Goal: Check status: Check status

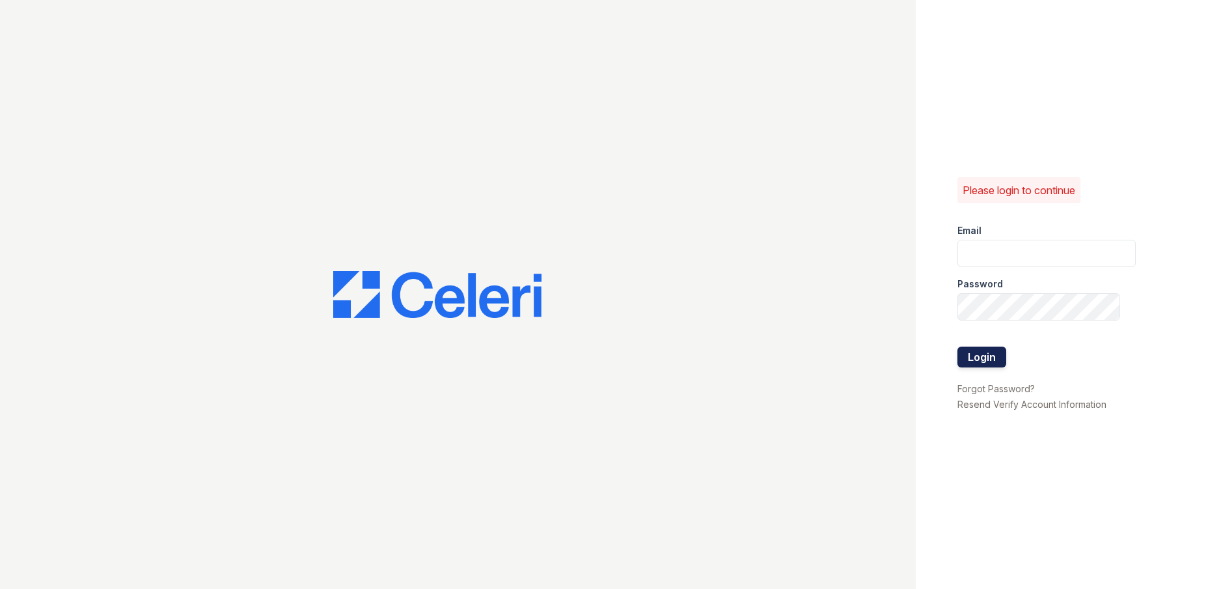
type input "arrivehollywood@trinity-pm.com"
click at [969, 354] on button "Login" at bounding box center [982, 356] width 49 height 21
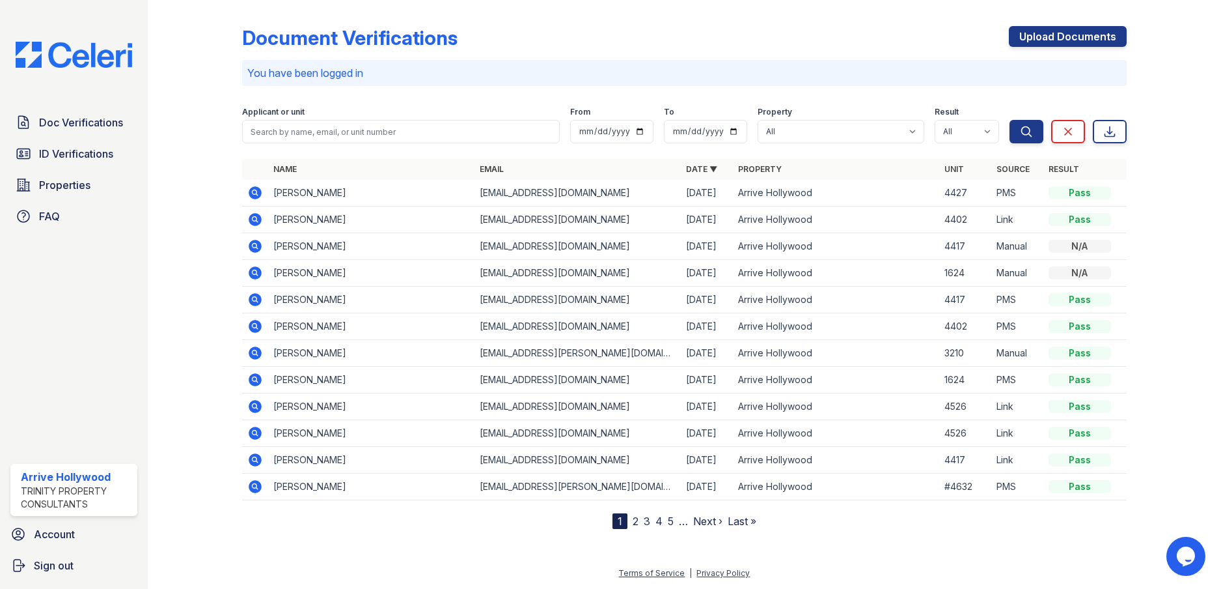
click at [253, 188] on icon at bounding box center [255, 192] width 13 height 13
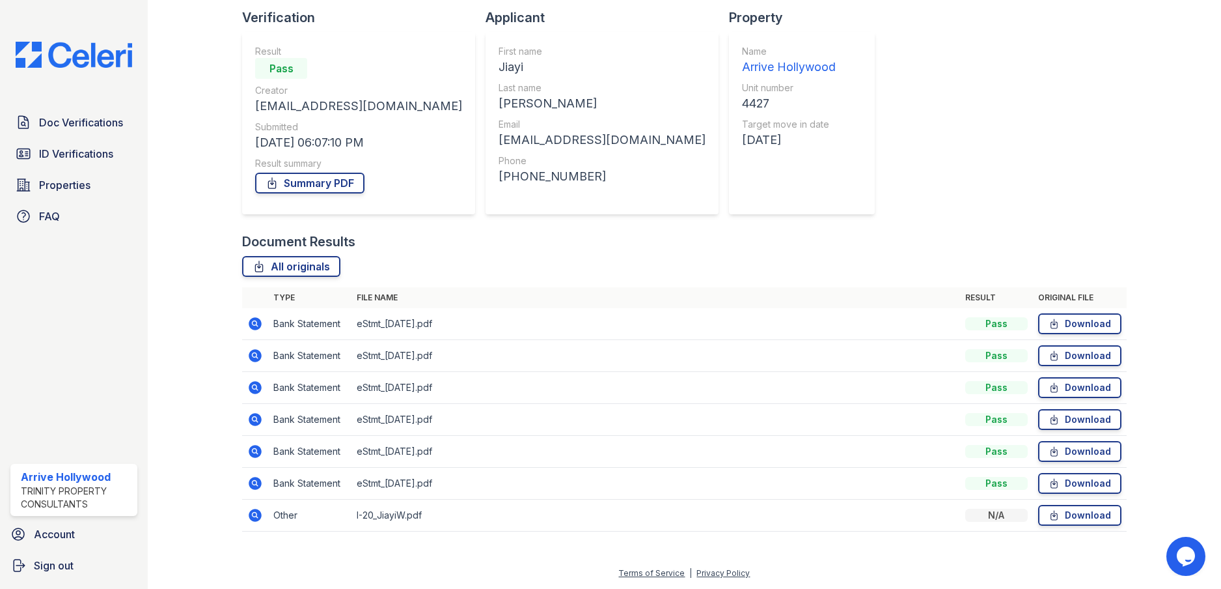
click at [259, 480] on icon at bounding box center [255, 483] width 13 height 13
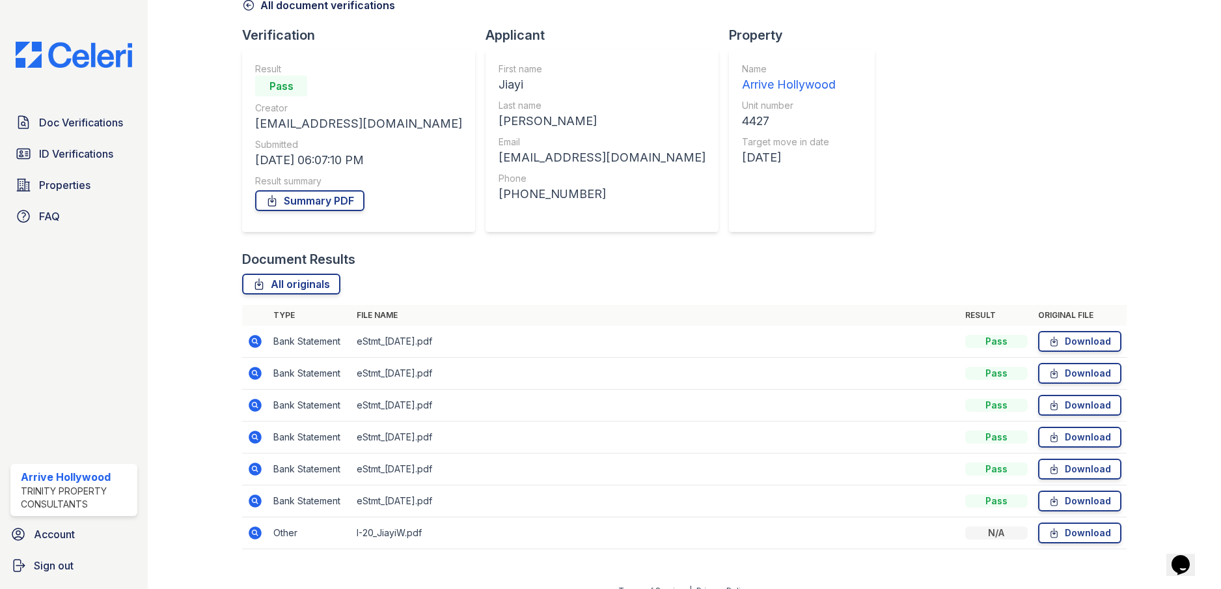
scroll to position [88, 0]
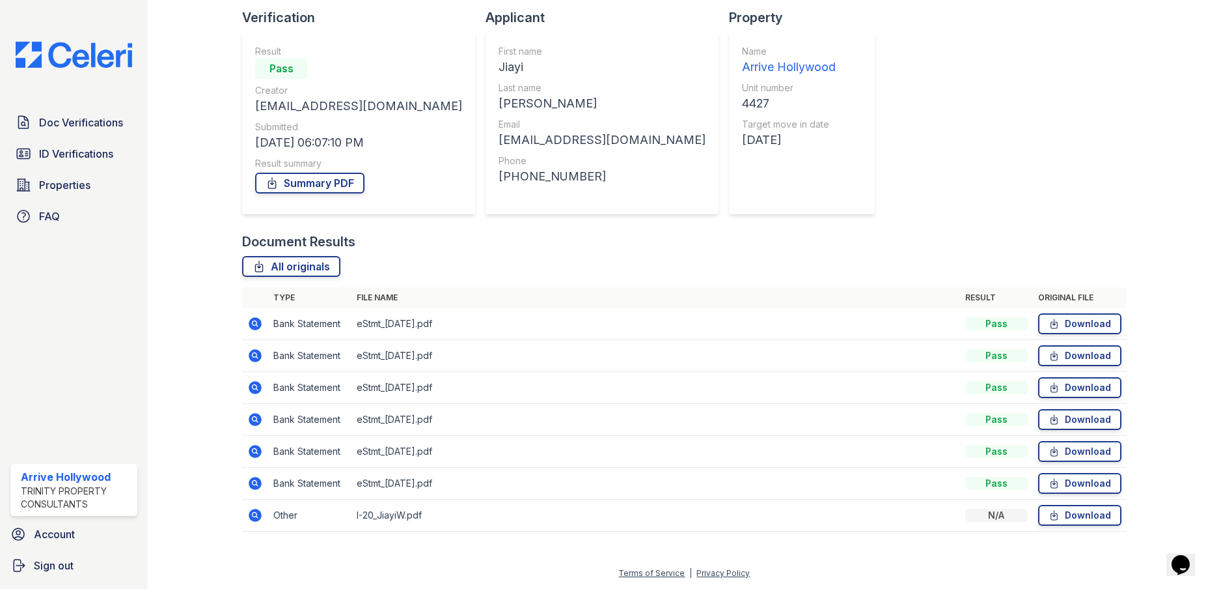
click at [251, 451] on icon at bounding box center [255, 451] width 13 height 13
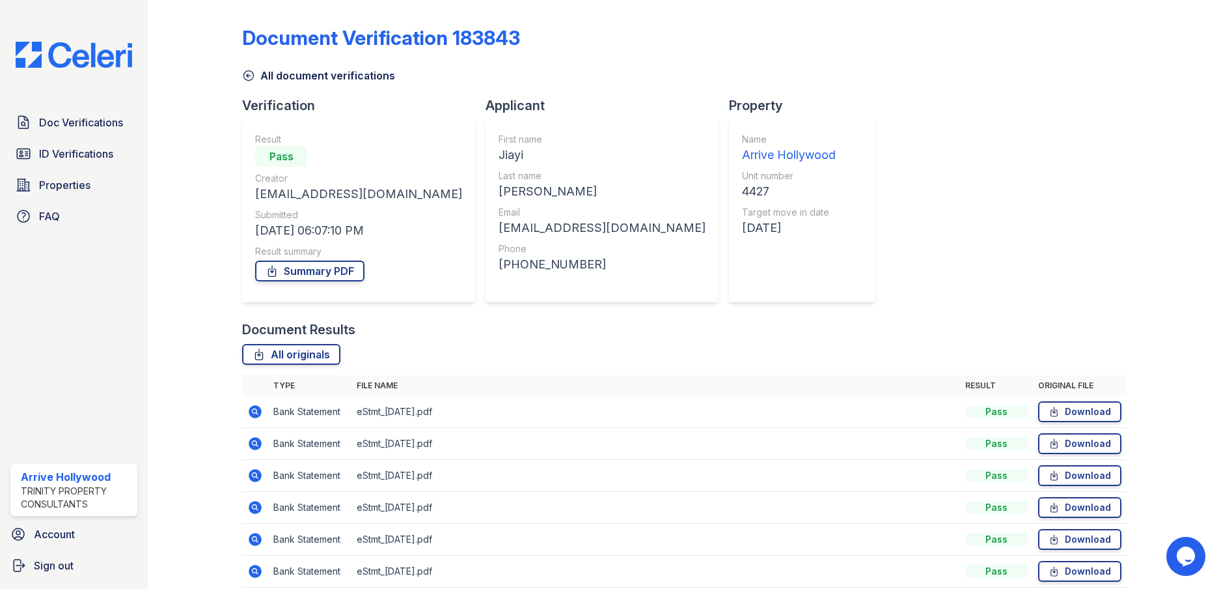
scroll to position [65, 0]
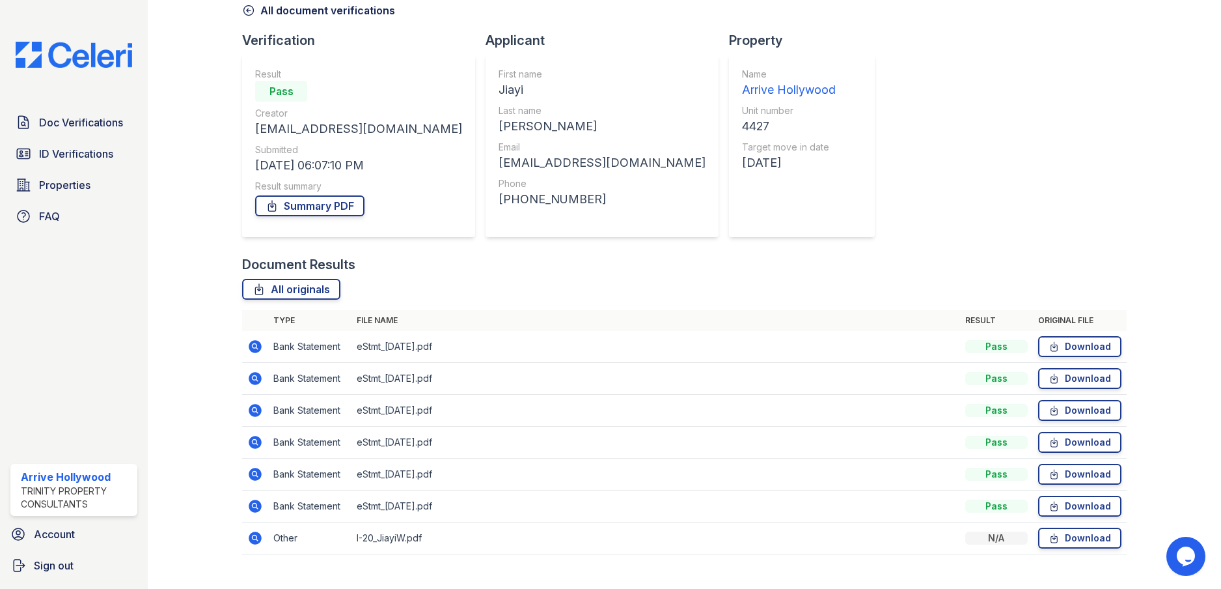
click at [253, 441] on icon at bounding box center [254, 440] width 3 height 3
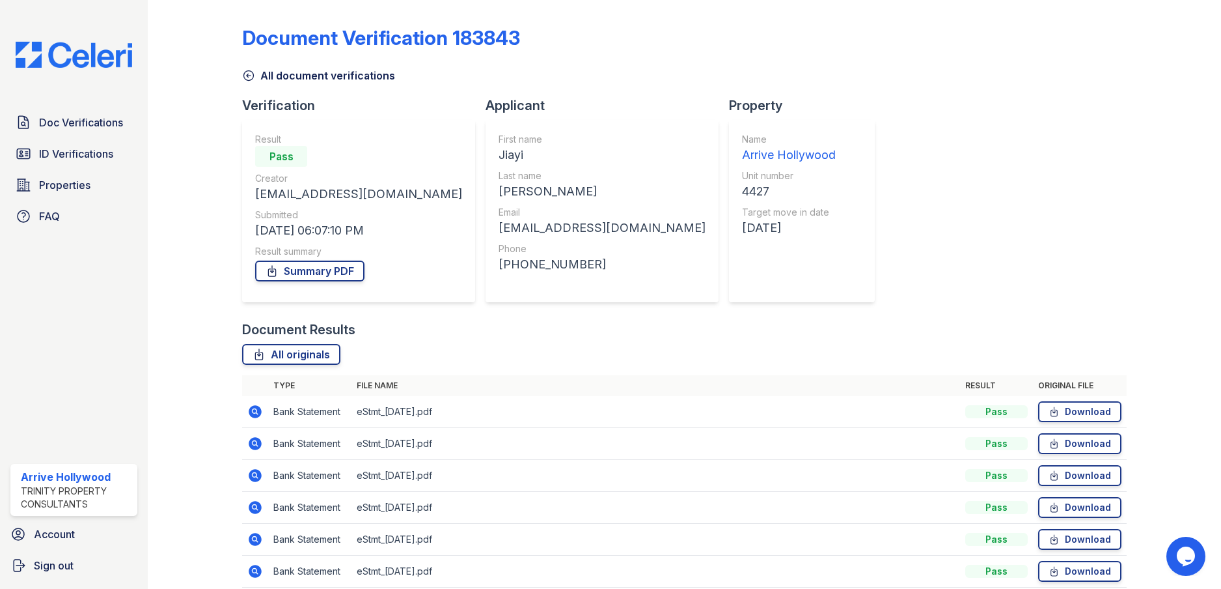
click at [251, 445] on icon at bounding box center [255, 443] width 13 height 13
click at [256, 413] on icon at bounding box center [255, 412] width 16 height 16
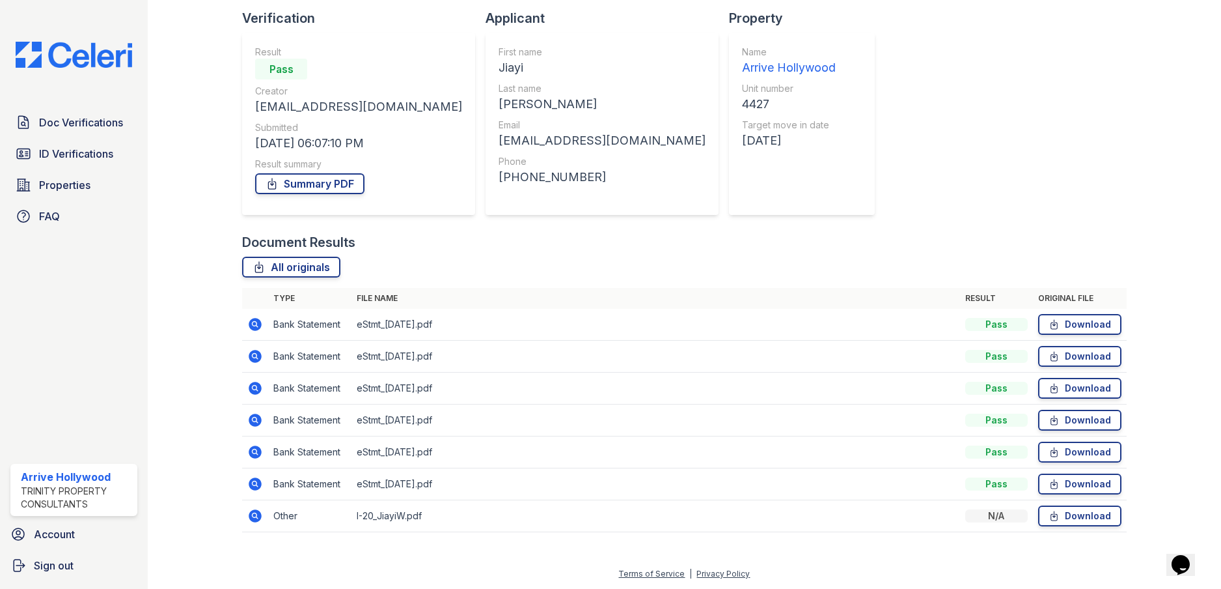
scroll to position [88, 0]
click at [250, 511] on icon at bounding box center [255, 514] width 13 height 13
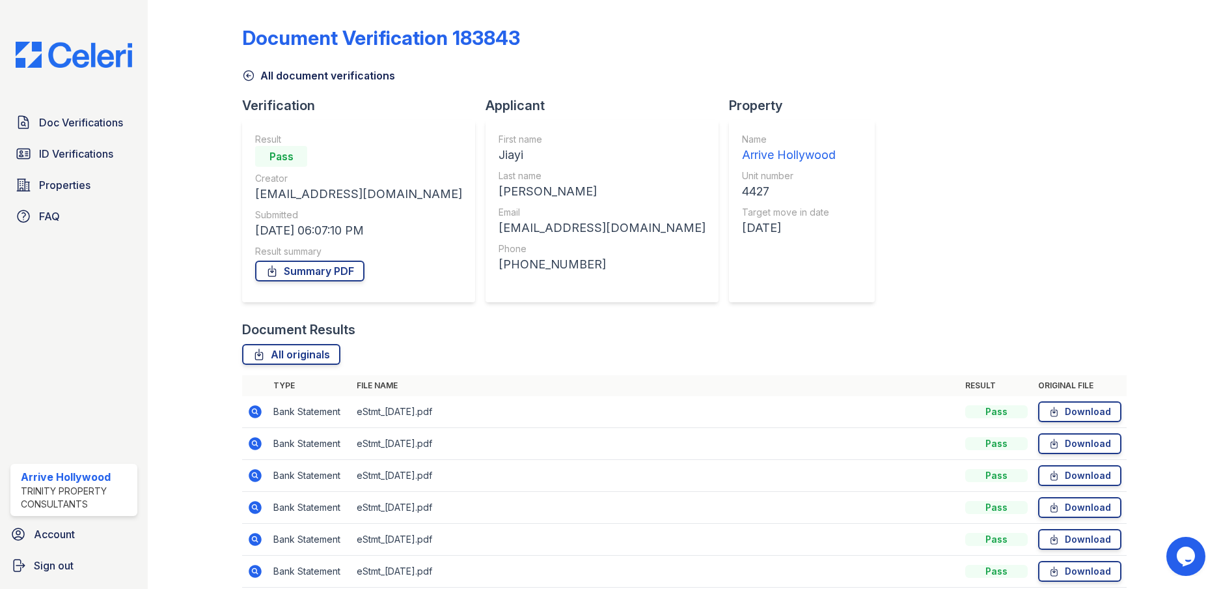
scroll to position [88, 0]
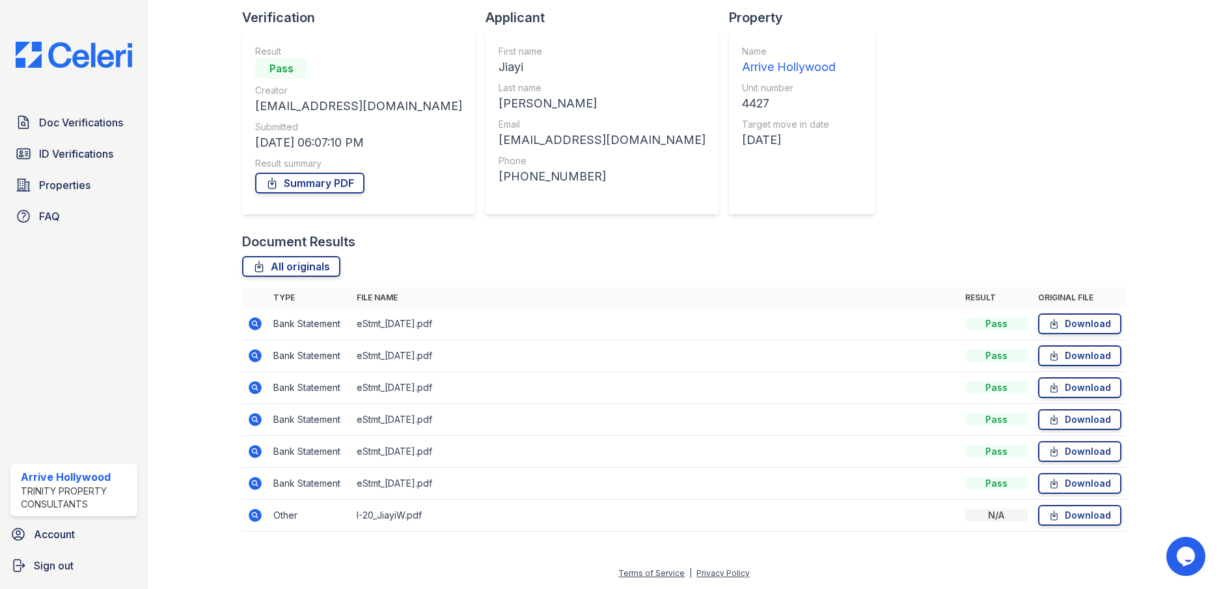
click at [257, 516] on icon at bounding box center [255, 514] width 13 height 13
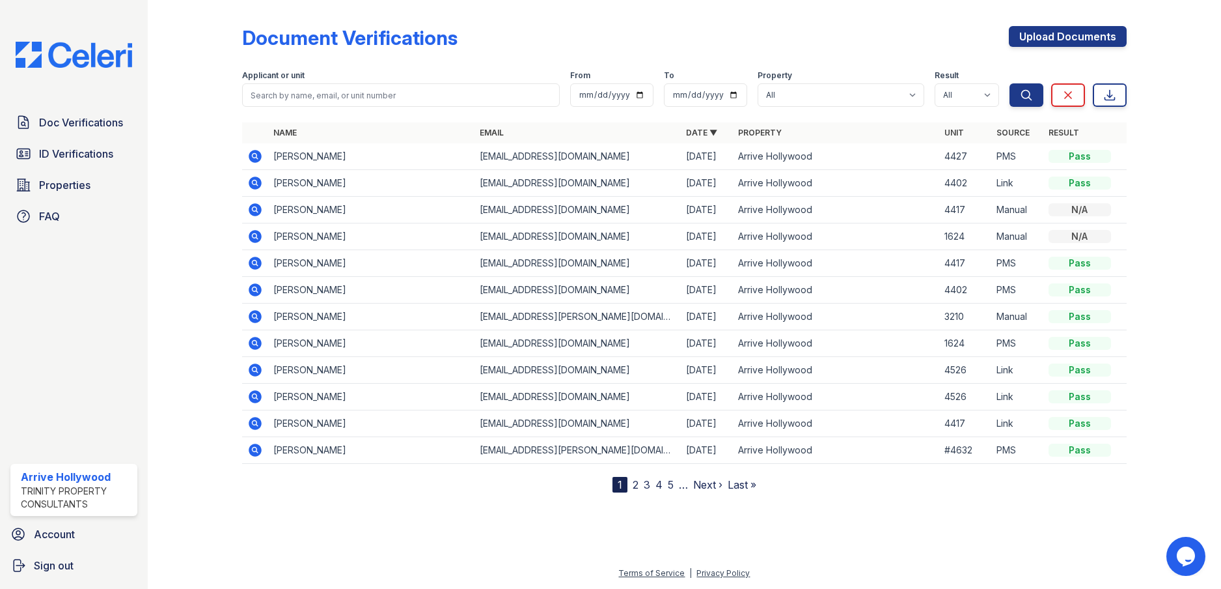
click at [255, 261] on icon at bounding box center [254, 261] width 3 height 3
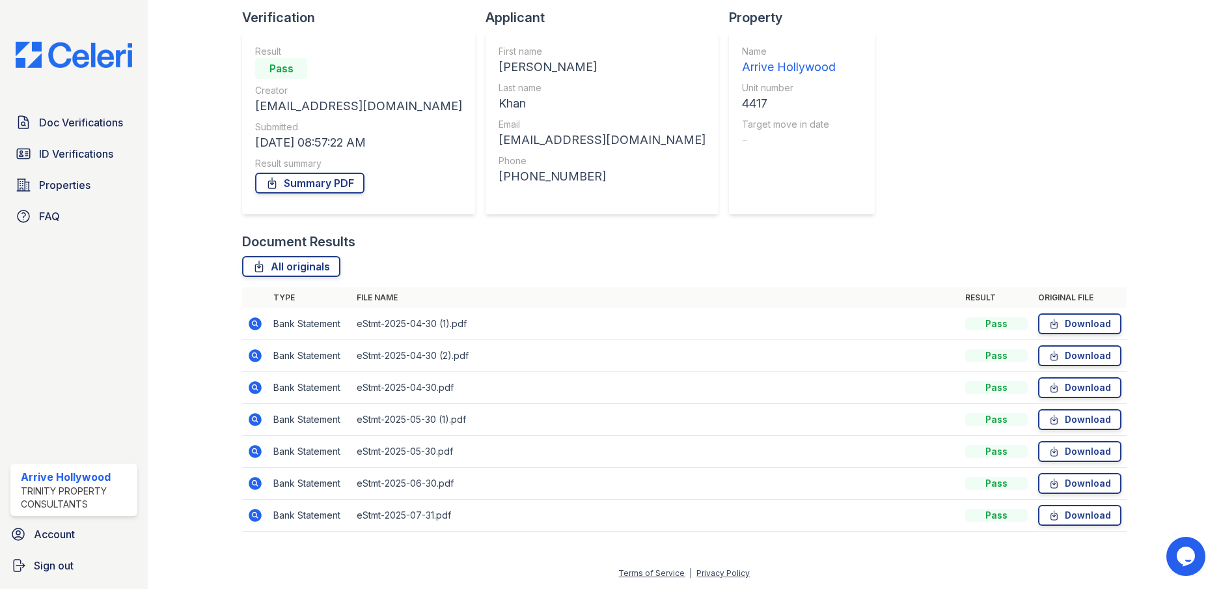
click at [248, 327] on icon at bounding box center [255, 324] width 16 height 16
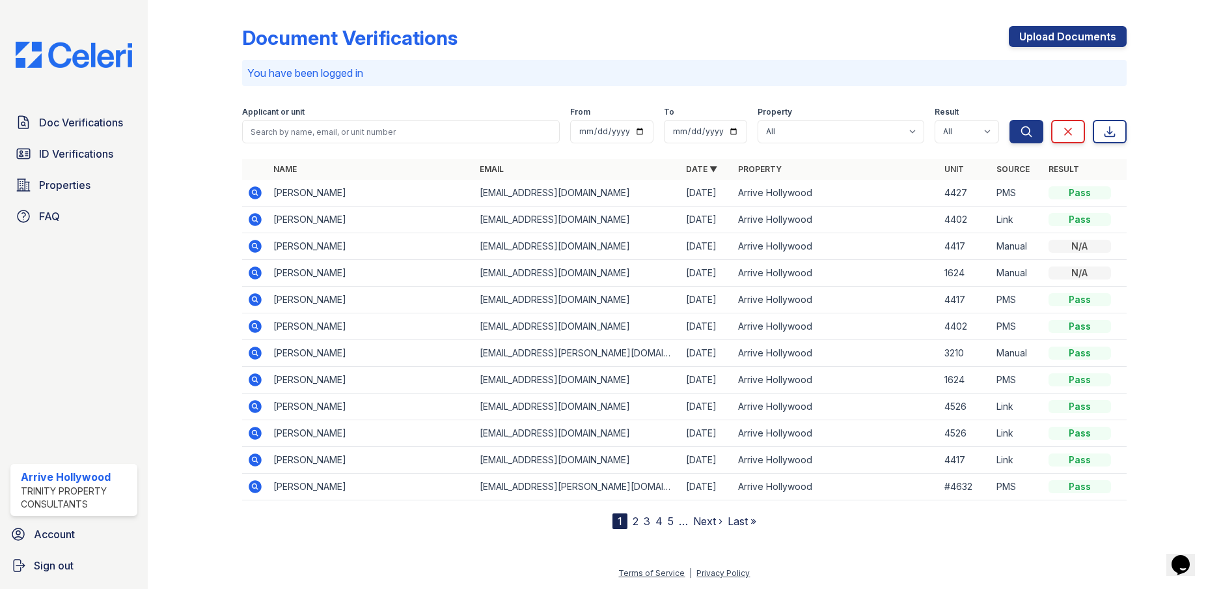
click at [267, 245] on td at bounding box center [255, 246] width 26 height 27
click at [251, 248] on icon at bounding box center [255, 246] width 13 height 13
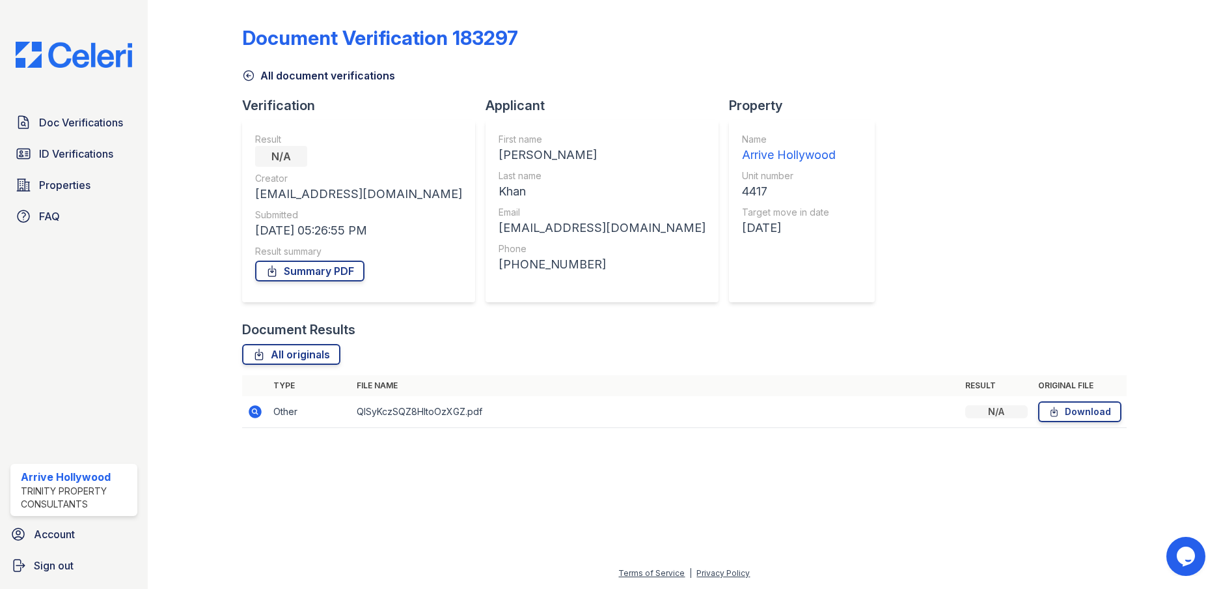
click at [252, 417] on icon at bounding box center [255, 412] width 16 height 16
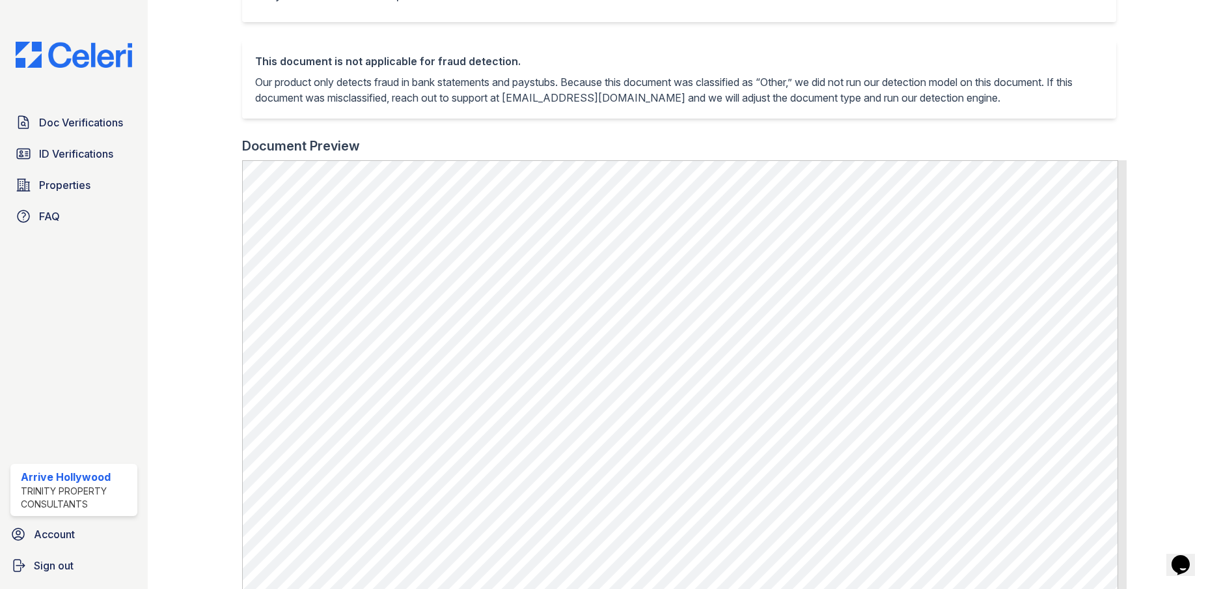
scroll to position [326, 0]
